Goal: Task Accomplishment & Management: Complete application form

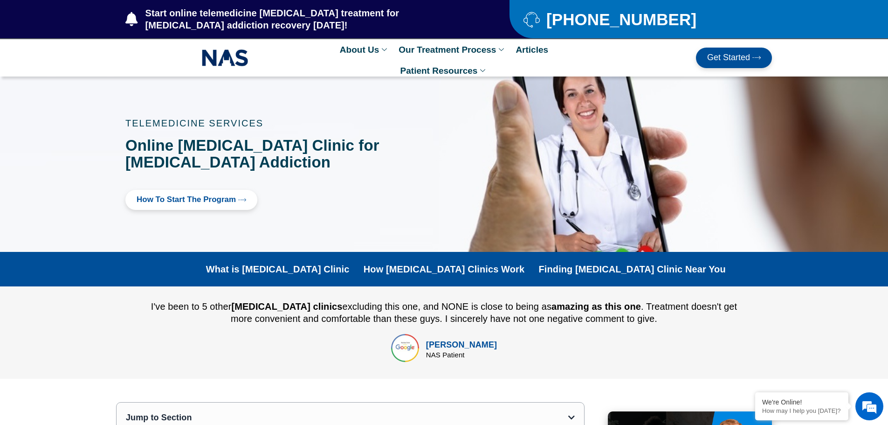
click at [181, 199] on span "How to Start the program" at bounding box center [186, 199] width 99 height 9
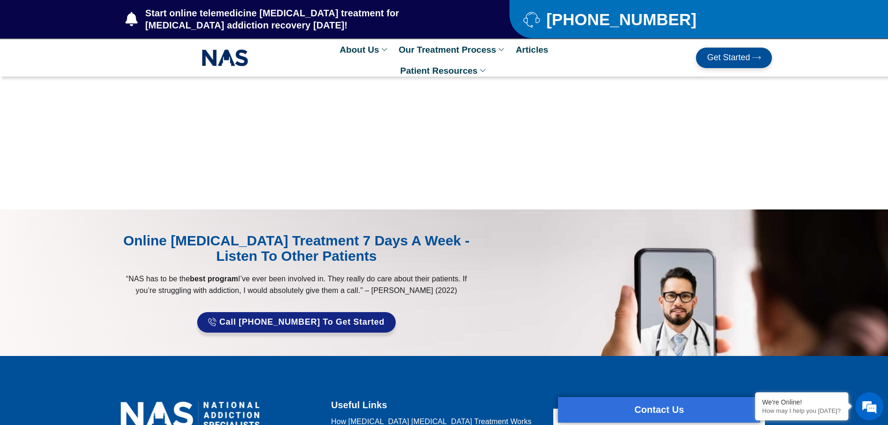
scroll to position [3, 0]
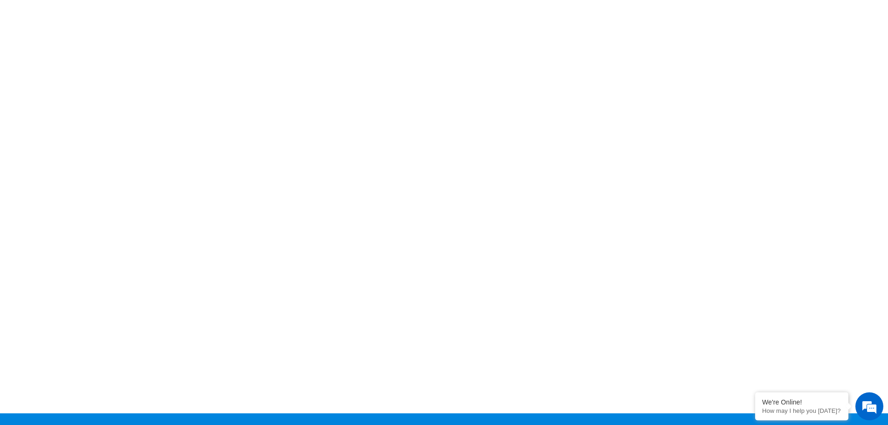
scroll to position [373, 0]
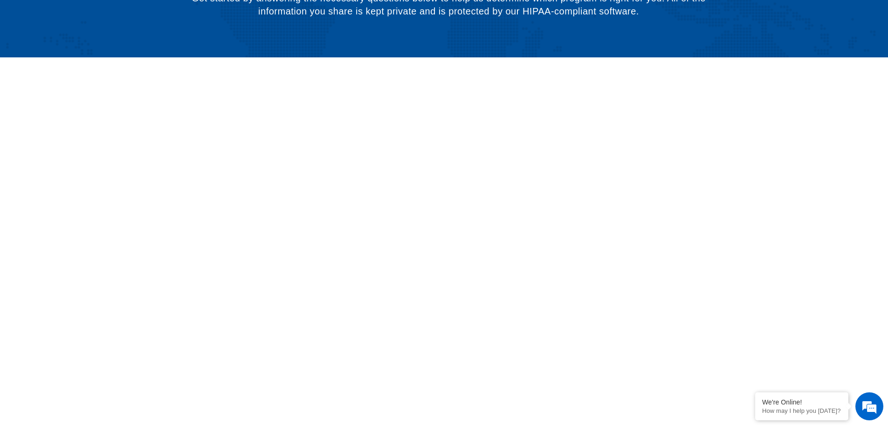
scroll to position [103, 0]
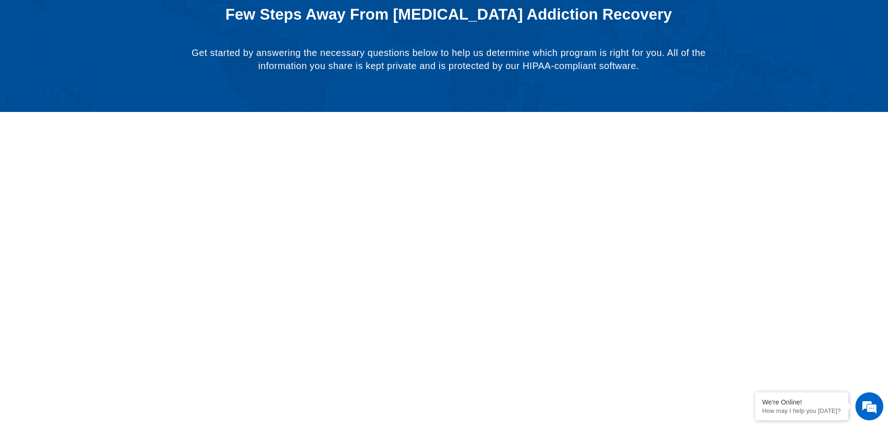
drag, startPoint x: 828, startPoint y: 271, endPoint x: 803, endPoint y: 272, distance: 25.2
click at [824, 271] on section at bounding box center [444, 299] width 888 height 374
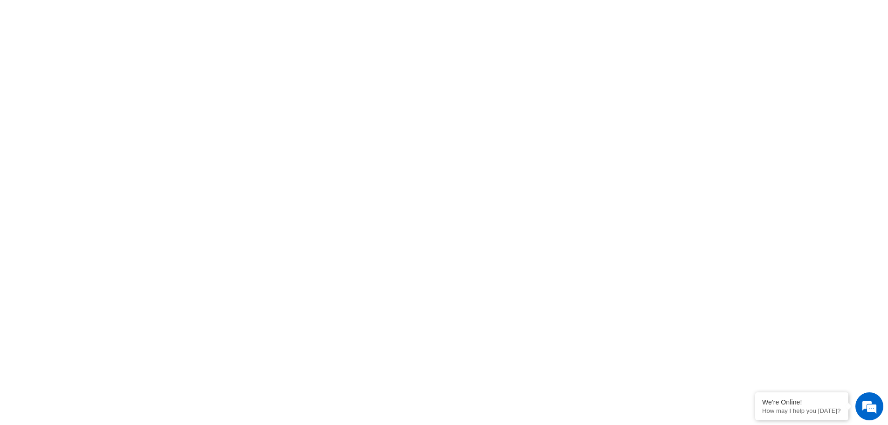
scroll to position [430, 0]
